Goal: Obtain resource: Download file/media

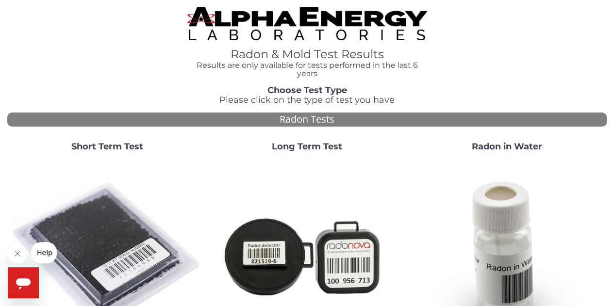
click at [113, 148] on strong "Short Term Test" at bounding box center [107, 146] width 72 height 11
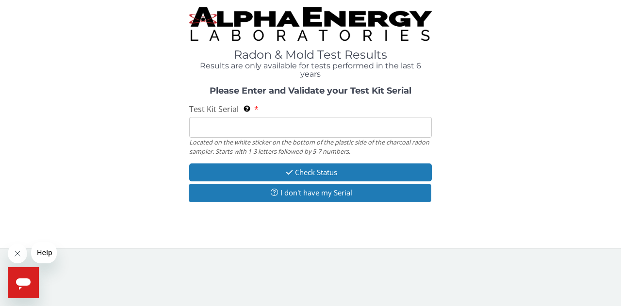
click at [209, 128] on input "Test Kit Serial Located on the white sticker on the bottom of the plastic side …" at bounding box center [310, 127] width 243 height 21
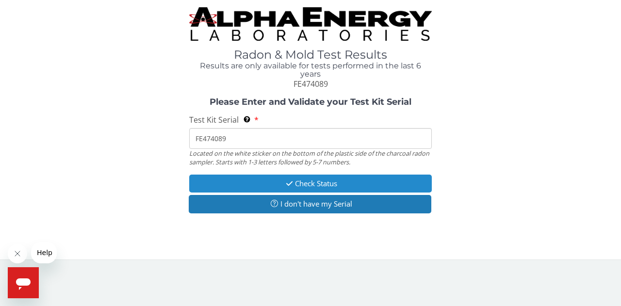
type input "FE474089"
click at [312, 184] on button "Check Status" at bounding box center [310, 184] width 243 height 18
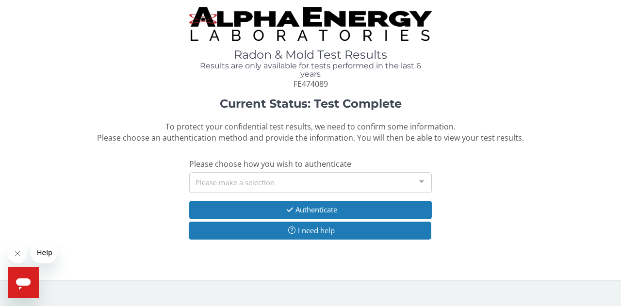
click at [423, 182] on div at bounding box center [421, 182] width 19 height 18
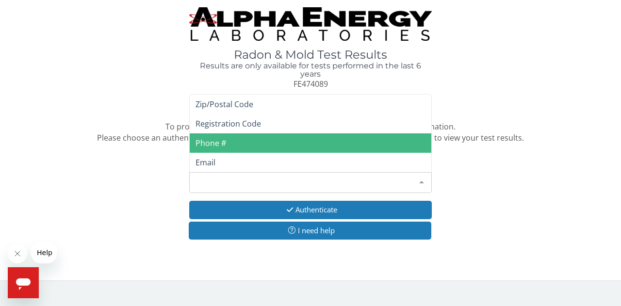
click at [230, 142] on span "Phone #" at bounding box center [311, 143] width 242 height 19
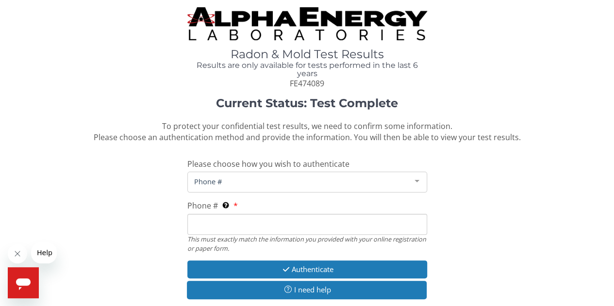
click at [219, 224] on input "Phone # This must exactly match the information you provided with your online r…" at bounding box center [307, 224] width 240 height 21
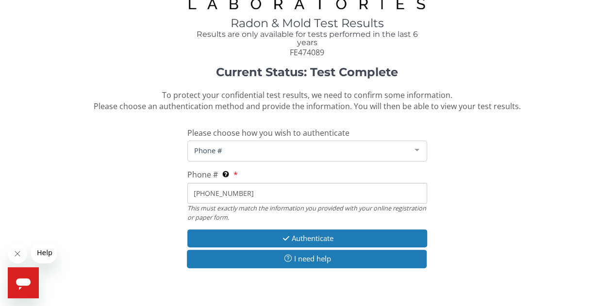
scroll to position [43, 0]
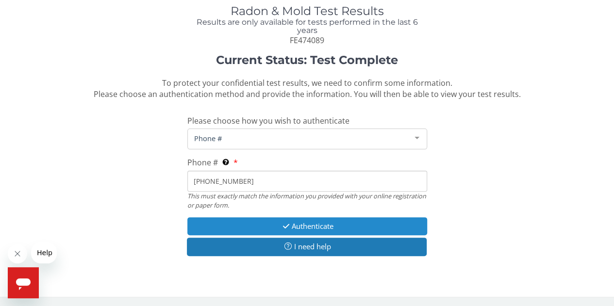
type input "[PHONE_NUMBER]"
click at [320, 228] on button "Authenticate" at bounding box center [307, 227] width 240 height 18
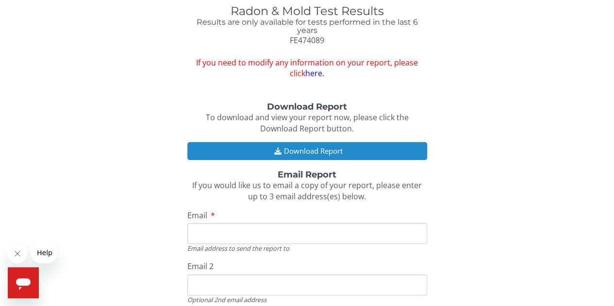
click at [325, 150] on button "Download Report" at bounding box center [307, 151] width 240 height 18
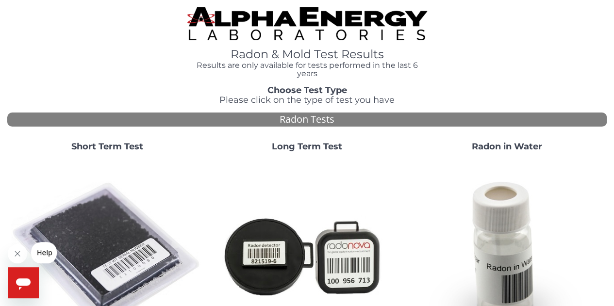
click at [111, 145] on strong "Short Term Test" at bounding box center [107, 146] width 72 height 11
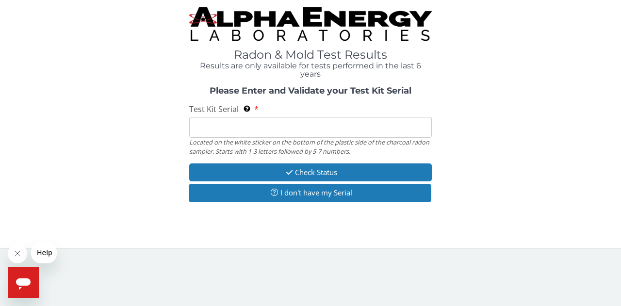
click at [197, 130] on input "Test Kit Serial Located on the white sticker on the bottom of the plastic side …" at bounding box center [310, 127] width 243 height 21
type input "FE474089"
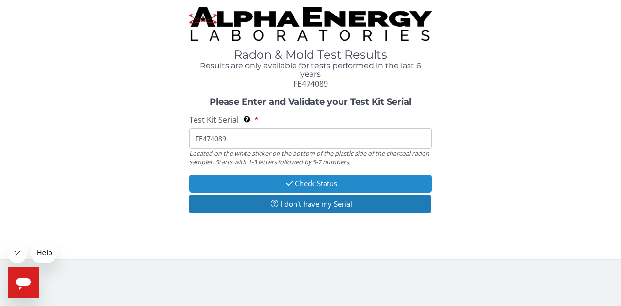
click at [323, 184] on button "Check Status" at bounding box center [310, 184] width 243 height 18
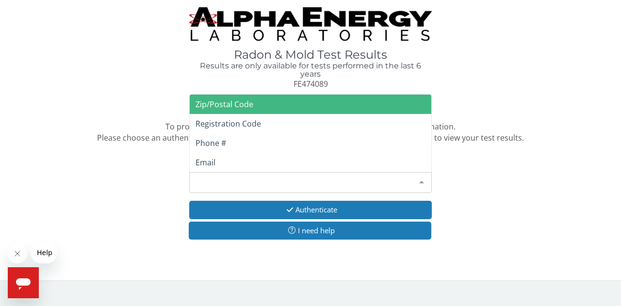
click at [422, 182] on div at bounding box center [421, 182] width 19 height 18
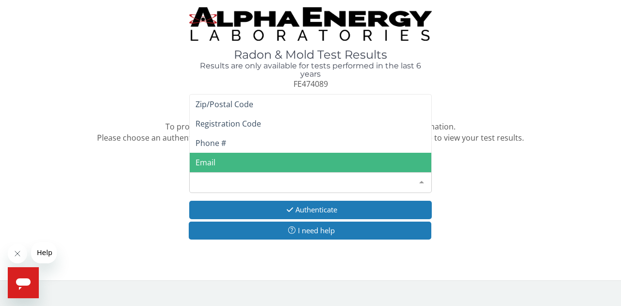
click at [219, 164] on span "Email" at bounding box center [311, 162] width 242 height 19
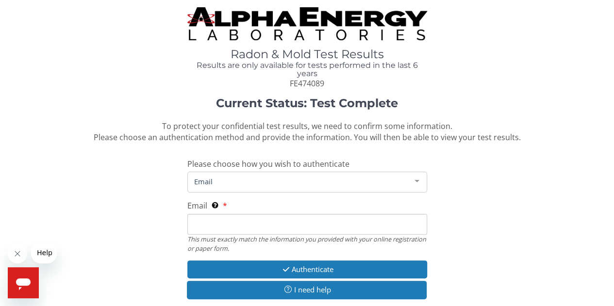
click at [200, 223] on input "Email This must exactly match the information you provided with your online reg…" at bounding box center [307, 224] width 240 height 21
type input "[EMAIL_ADDRESS][DOMAIN_NAME]"
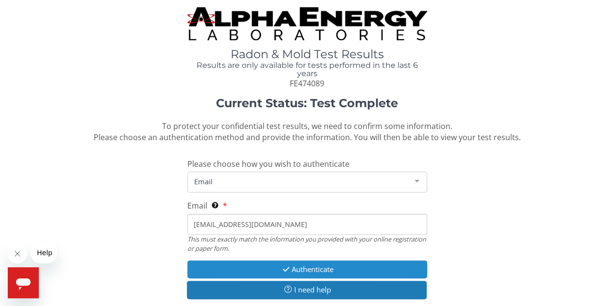
click at [309, 269] on button "Authenticate" at bounding box center [307, 270] width 240 height 18
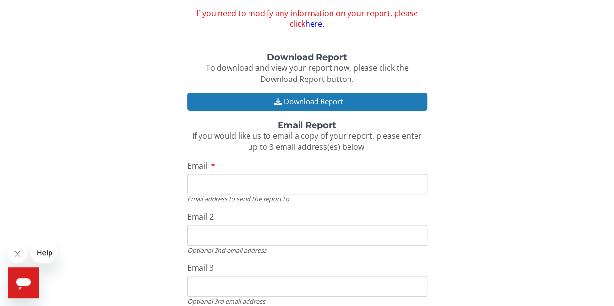
scroll to position [97, 0]
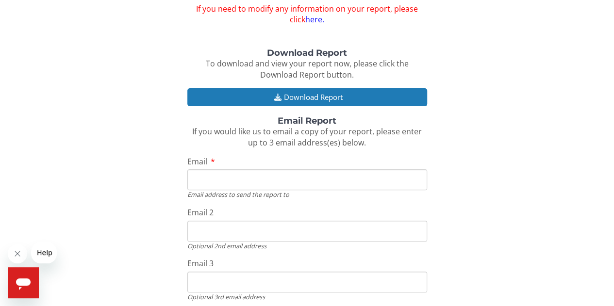
click at [203, 179] on input "Email" at bounding box center [307, 179] width 240 height 21
type input "[EMAIL_ADDRESS][DOMAIN_NAME]"
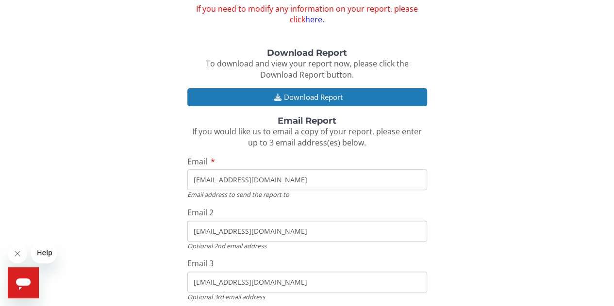
drag, startPoint x: 278, startPoint y: 231, endPoint x: 162, endPoint y: 225, distance: 115.7
click at [162, 225] on div "Download Report To download and view your report now, please click the Download…" at bounding box center [307, 193] width 600 height 289
drag, startPoint x: 269, startPoint y: 279, endPoint x: 150, endPoint y: 276, distance: 119.5
click at [150, 276] on div "Download Report To download and view your report now, please click the Download…" at bounding box center [307, 193] width 600 height 289
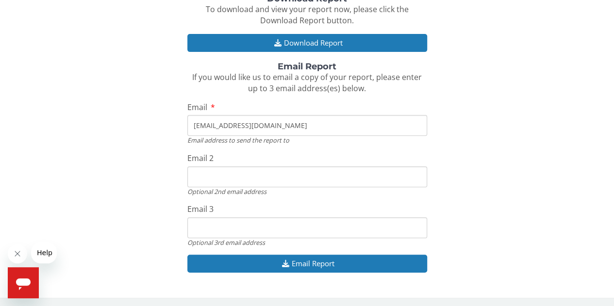
scroll to position [153, 0]
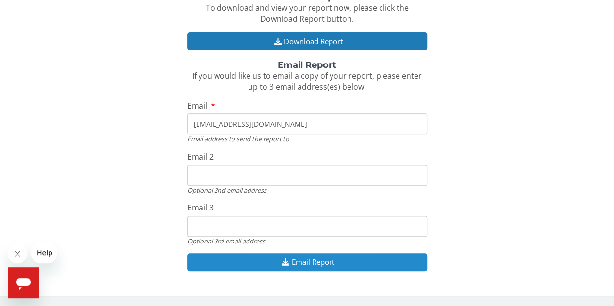
click at [310, 263] on button "Email Report" at bounding box center [307, 262] width 240 height 18
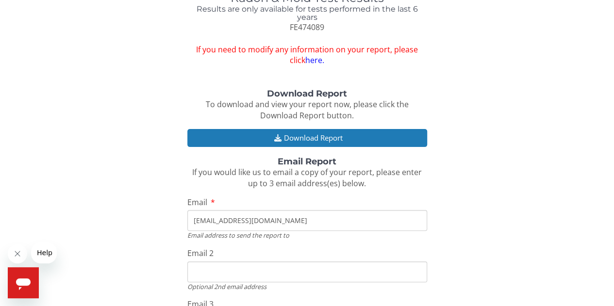
scroll to position [56, 0]
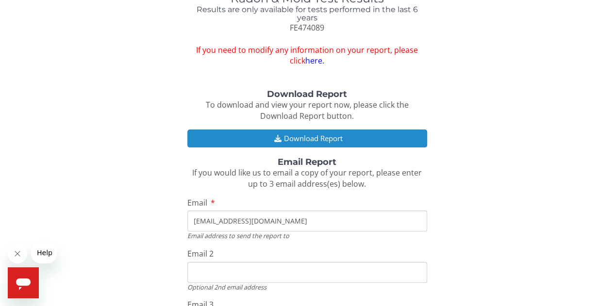
click at [300, 137] on button "Download Report" at bounding box center [307, 139] width 240 height 18
